Goal: Information Seeking & Learning: Learn about a topic

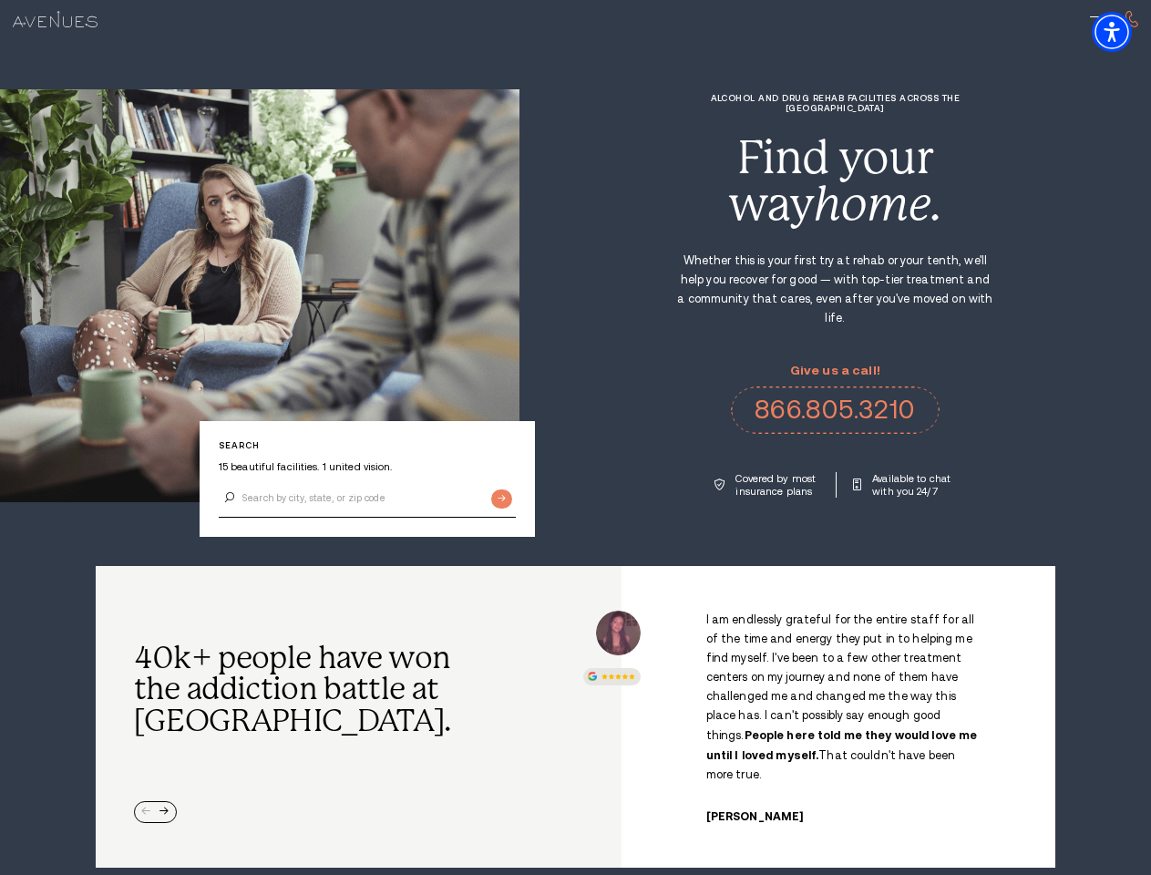
click at [575, 437] on div "Alcohol and Drug Rehab Facilities across the [GEOGRAPHIC_DATA] Find your way ho…" at bounding box center [834, 295] width 631 height 405
click at [1127, 32] on img "Accessibility Menu" at bounding box center [1112, 32] width 40 height 40
